Goal: Task Accomplishment & Management: Use online tool/utility

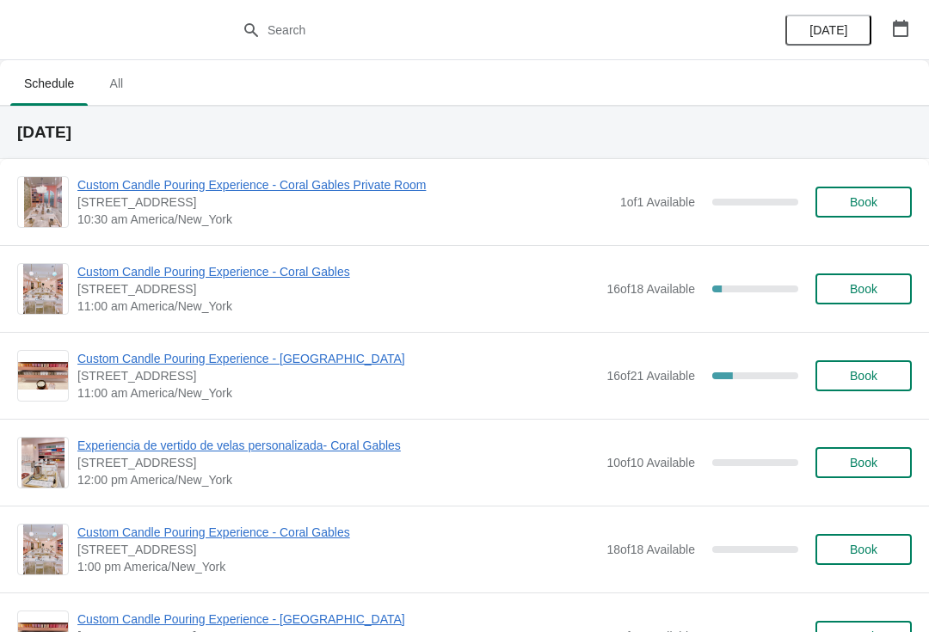
click at [121, 268] on span "Custom Candle Pouring Experience - Coral Gables" at bounding box center [337, 271] width 520 height 17
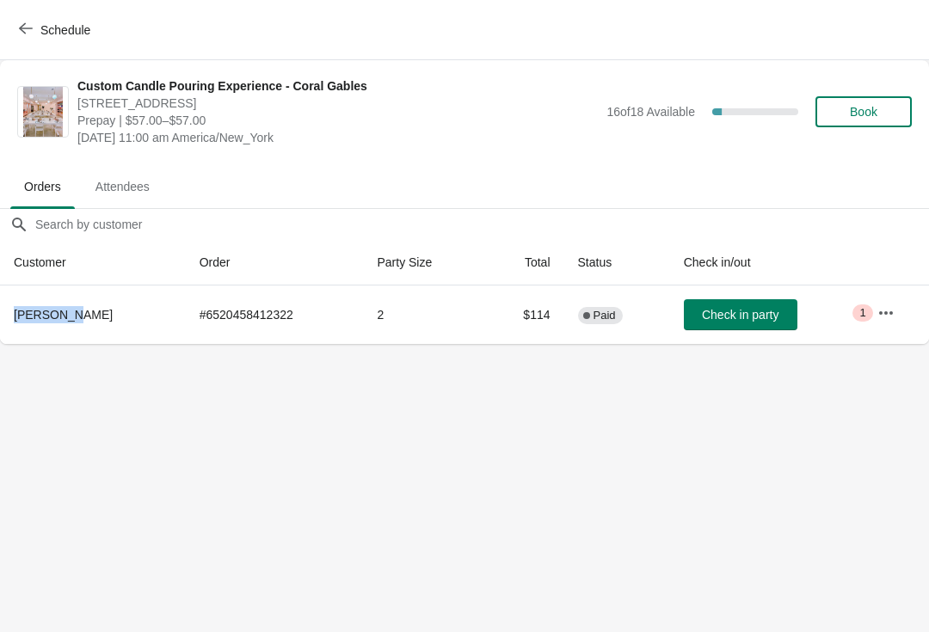
copy span "[PERSON_NAME]"
click at [718, 312] on span "Check in party" at bounding box center [740, 315] width 77 height 14
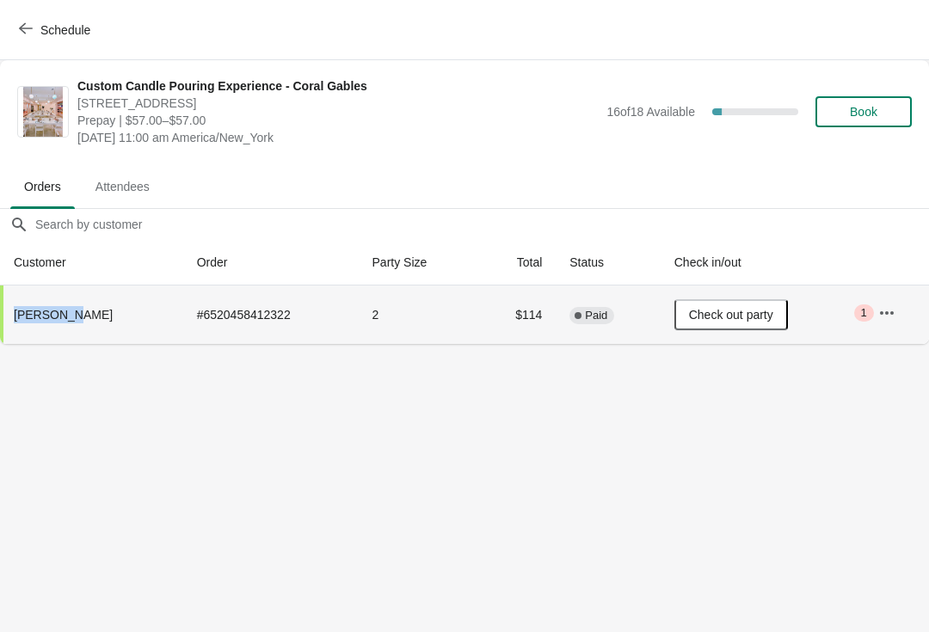
click at [721, 311] on span "Check out party" at bounding box center [731, 315] width 84 height 14
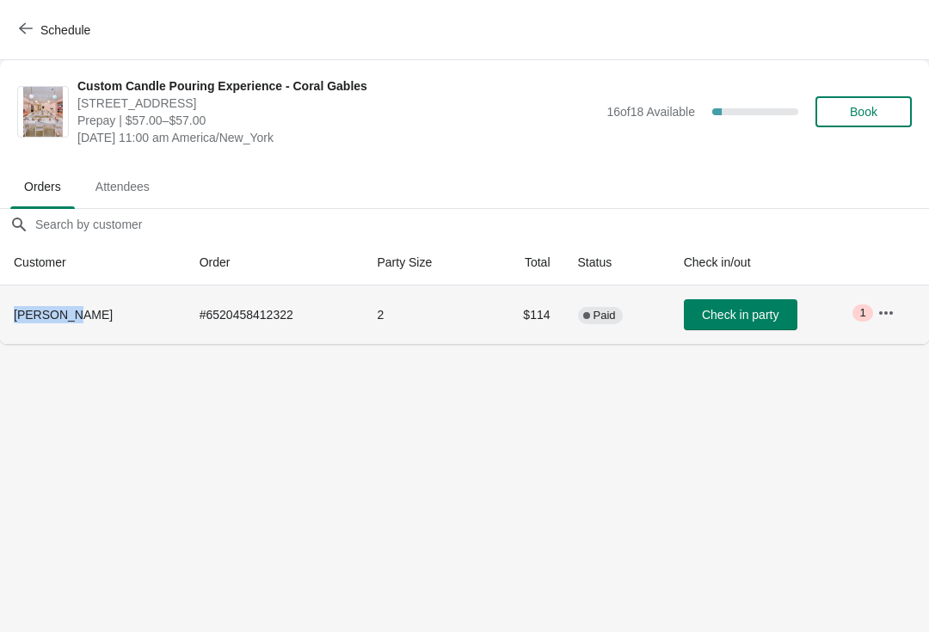
click at [739, 315] on span "Check in party" at bounding box center [740, 315] width 77 height 14
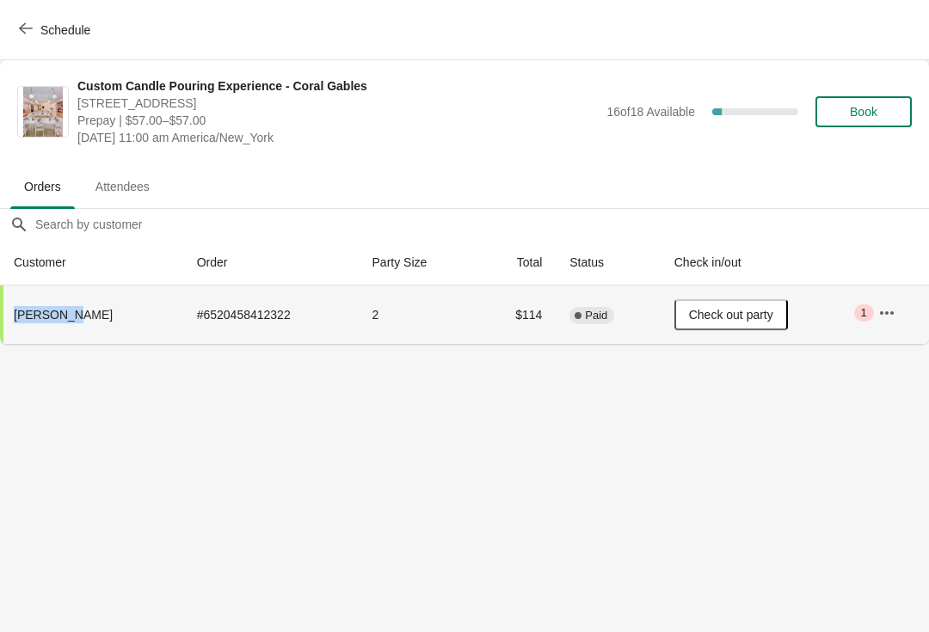
click at [14, 44] on button "Schedule" at bounding box center [56, 30] width 95 height 31
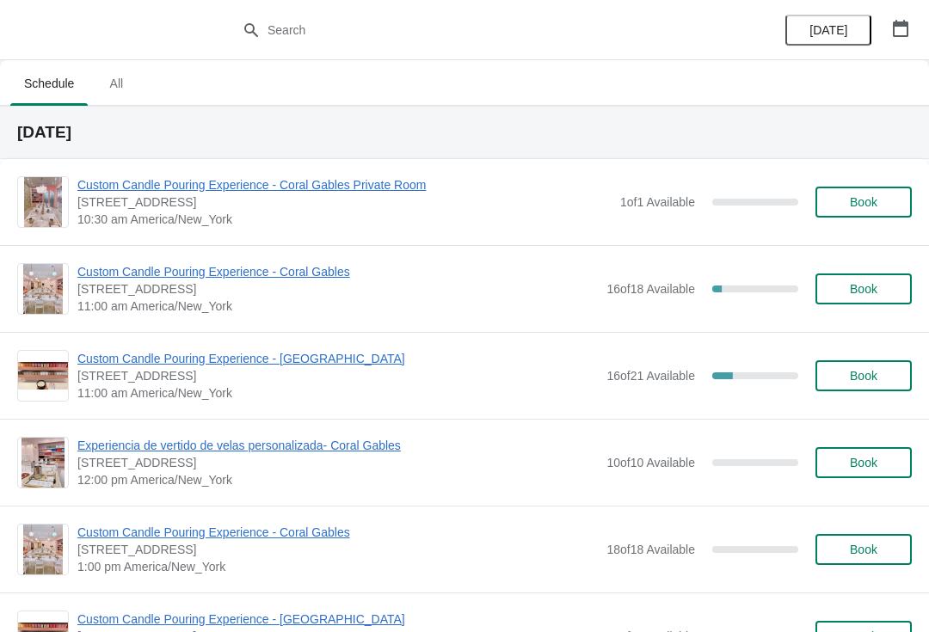
click at [273, 279] on span "Custom Candle Pouring Experience - Coral Gables" at bounding box center [337, 271] width 520 height 17
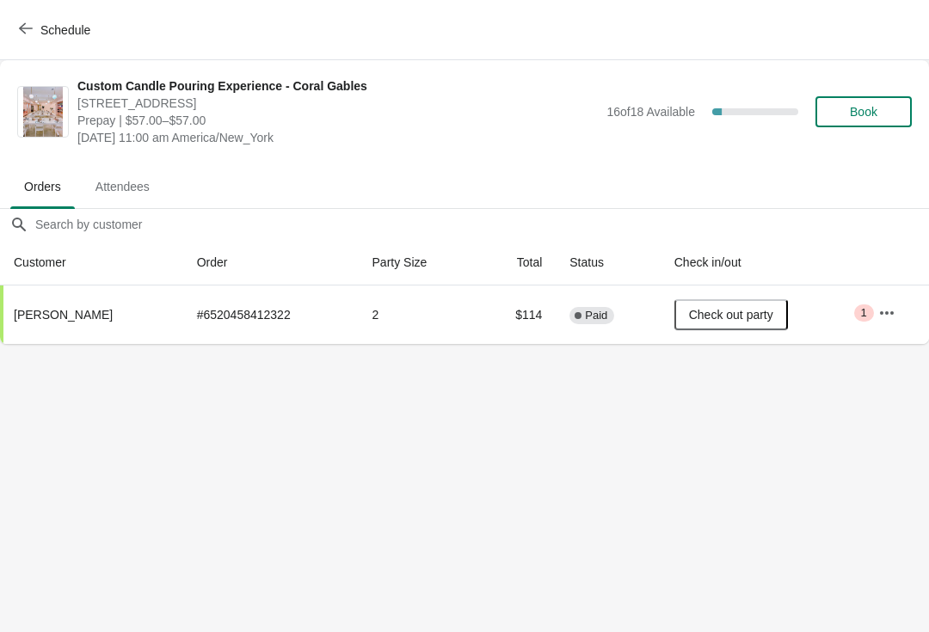
click at [24, 43] on button "Schedule" at bounding box center [56, 30] width 95 height 31
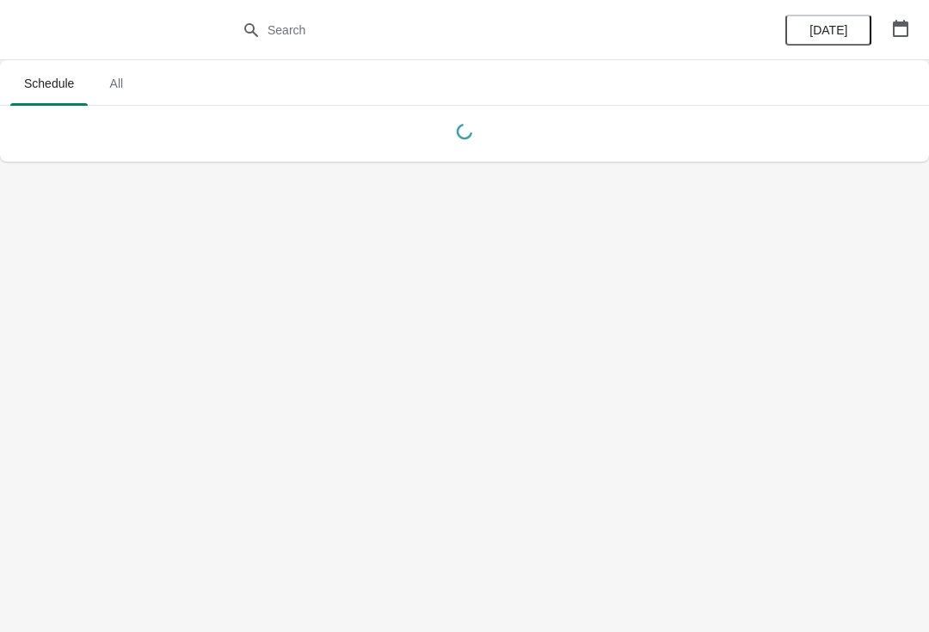
click at [40, 10] on div at bounding box center [464, 30] width 929 height 60
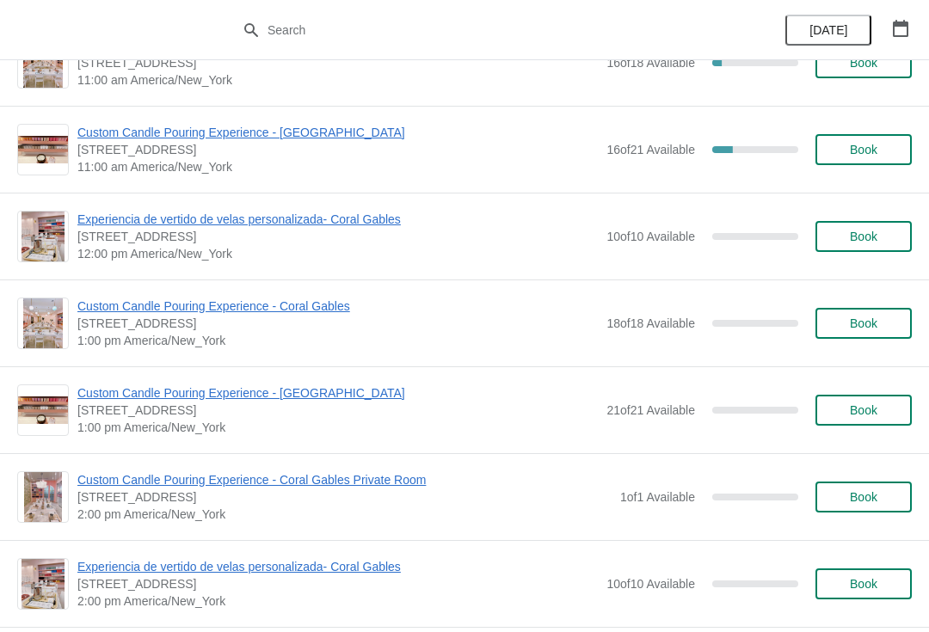
scroll to position [225, 0]
click at [98, 314] on span "Custom Candle Pouring Experience - Coral Gables" at bounding box center [337, 306] width 520 height 17
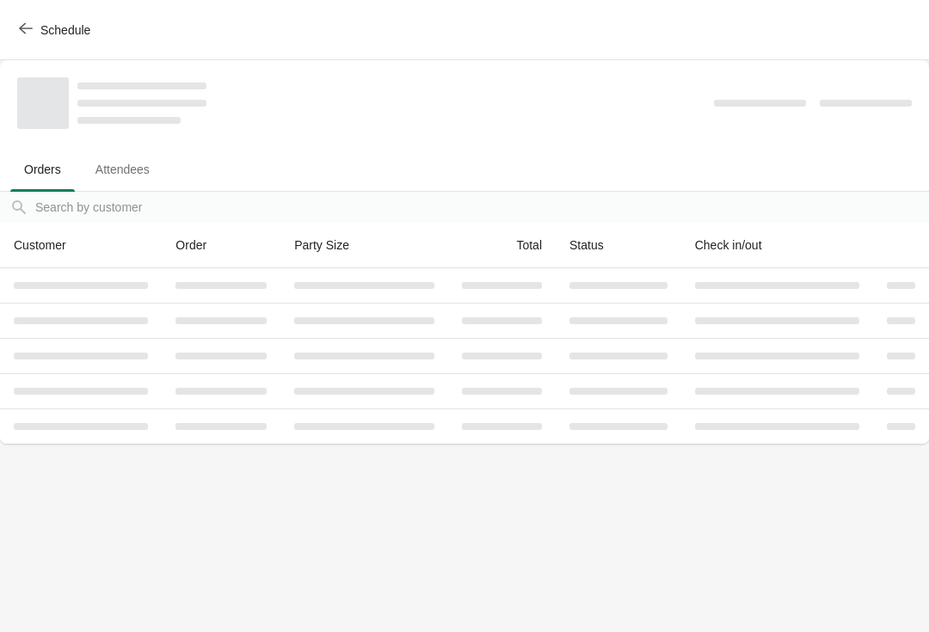
scroll to position [0, 0]
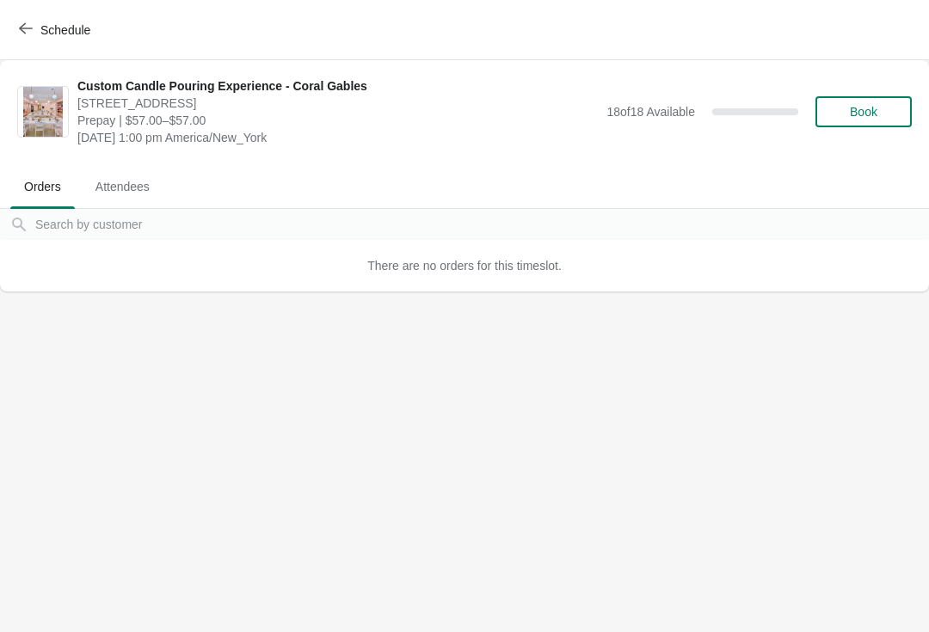
click at [39, 43] on button "Schedule" at bounding box center [56, 30] width 95 height 31
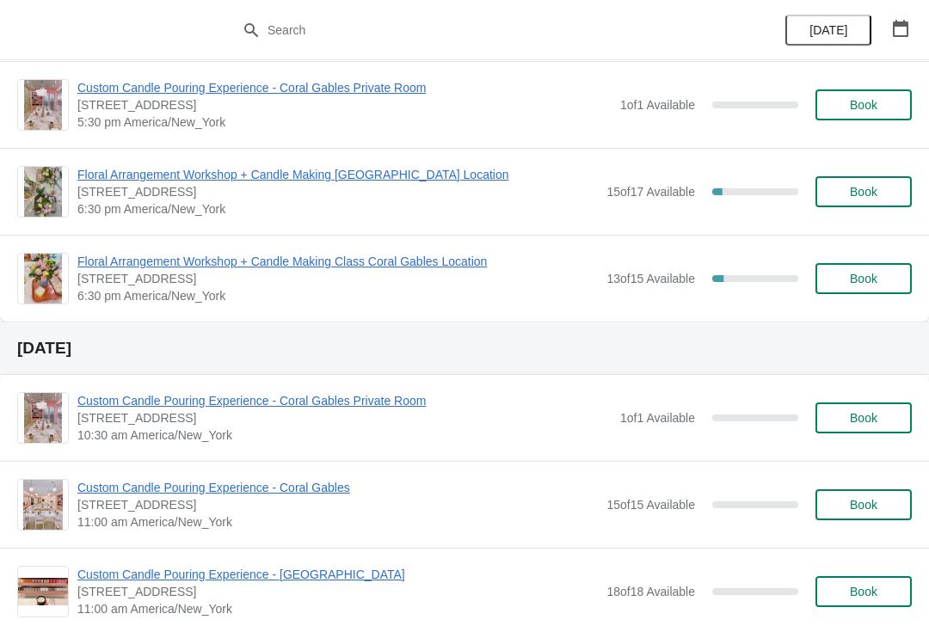
scroll to position [3593, 0]
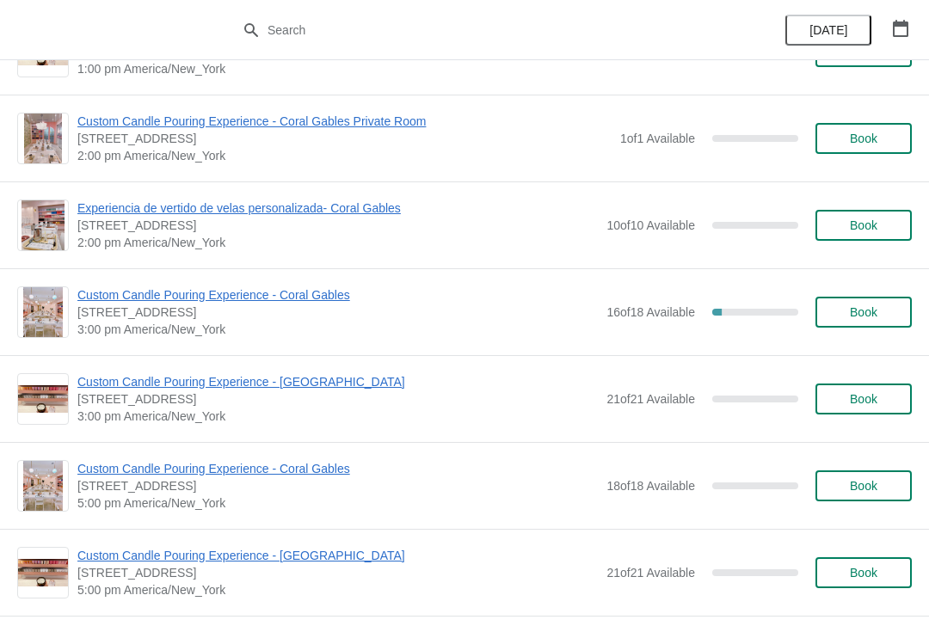
scroll to position [582, 0]
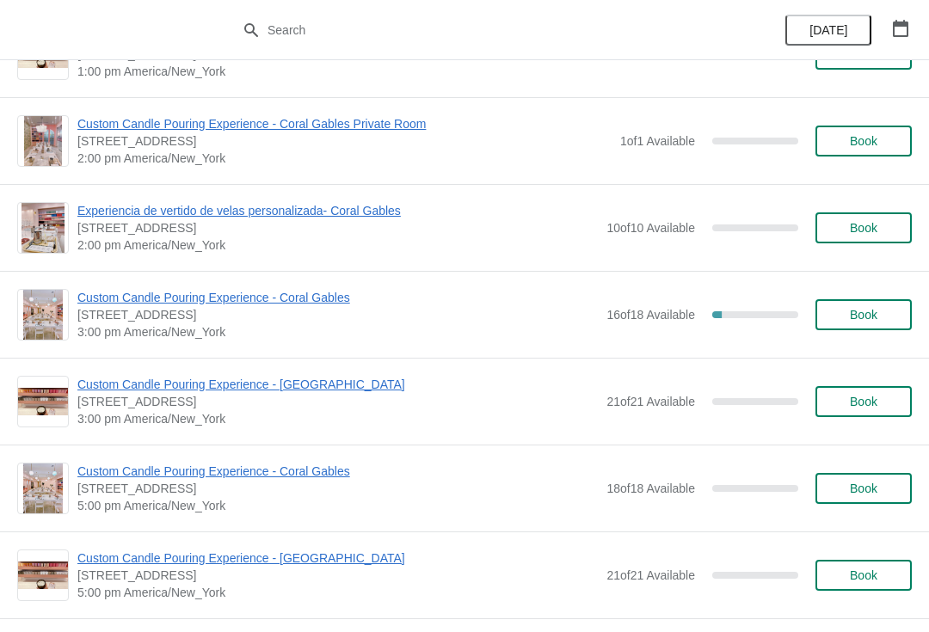
click at [107, 304] on span "Custom Candle Pouring Experience - Coral Gables" at bounding box center [337, 297] width 520 height 17
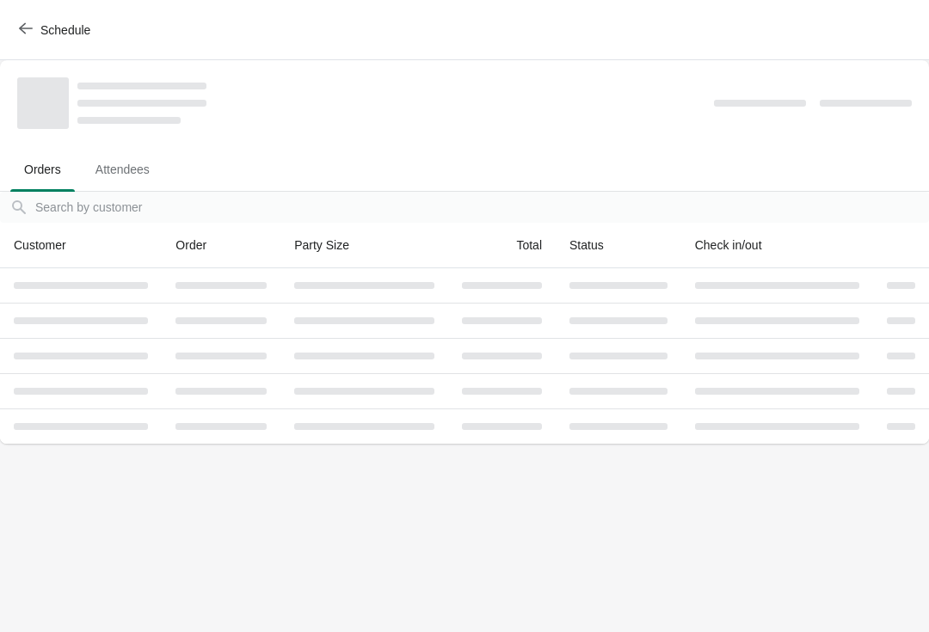
scroll to position [0, 0]
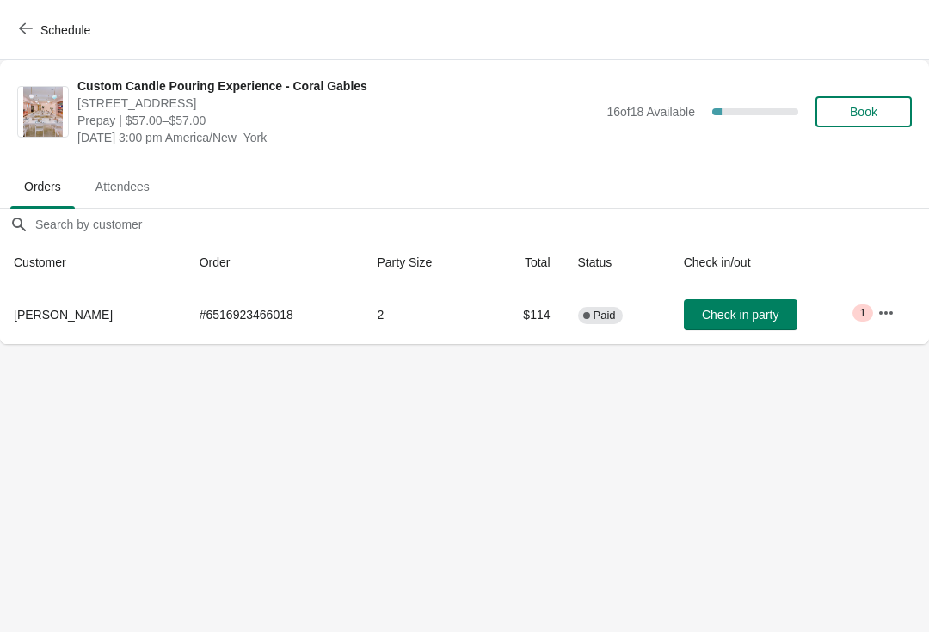
click at [49, 28] on span "Schedule" at bounding box center [65, 30] width 50 height 14
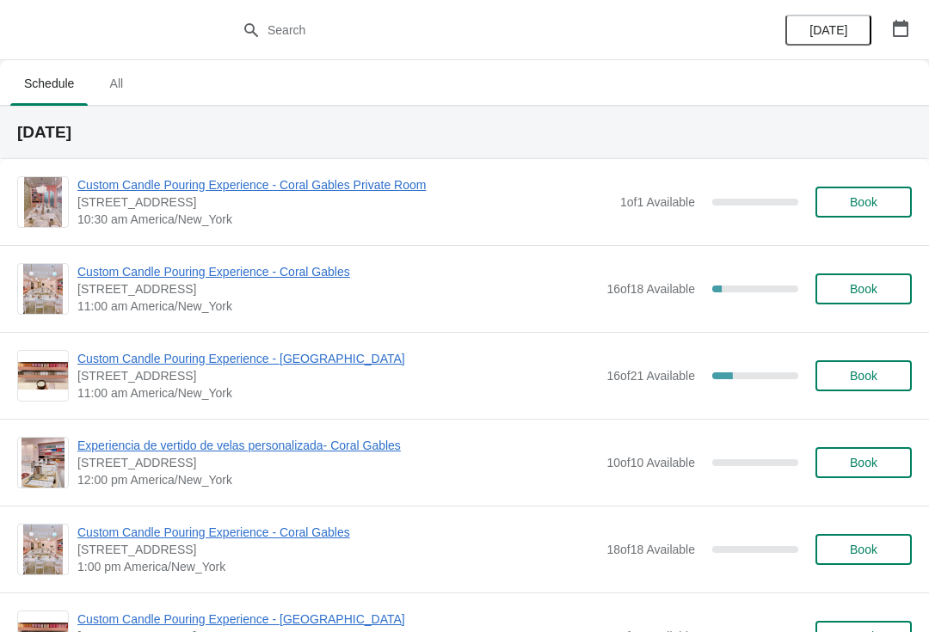
scroll to position [-12, 0]
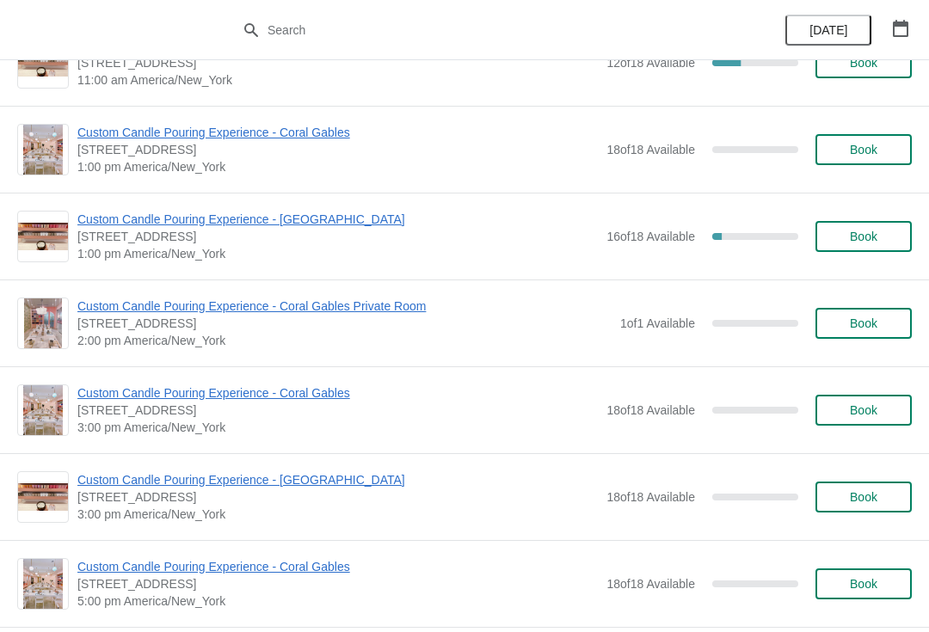
scroll to position [1692, 0]
